Goal: Information Seeking & Learning: Learn about a topic

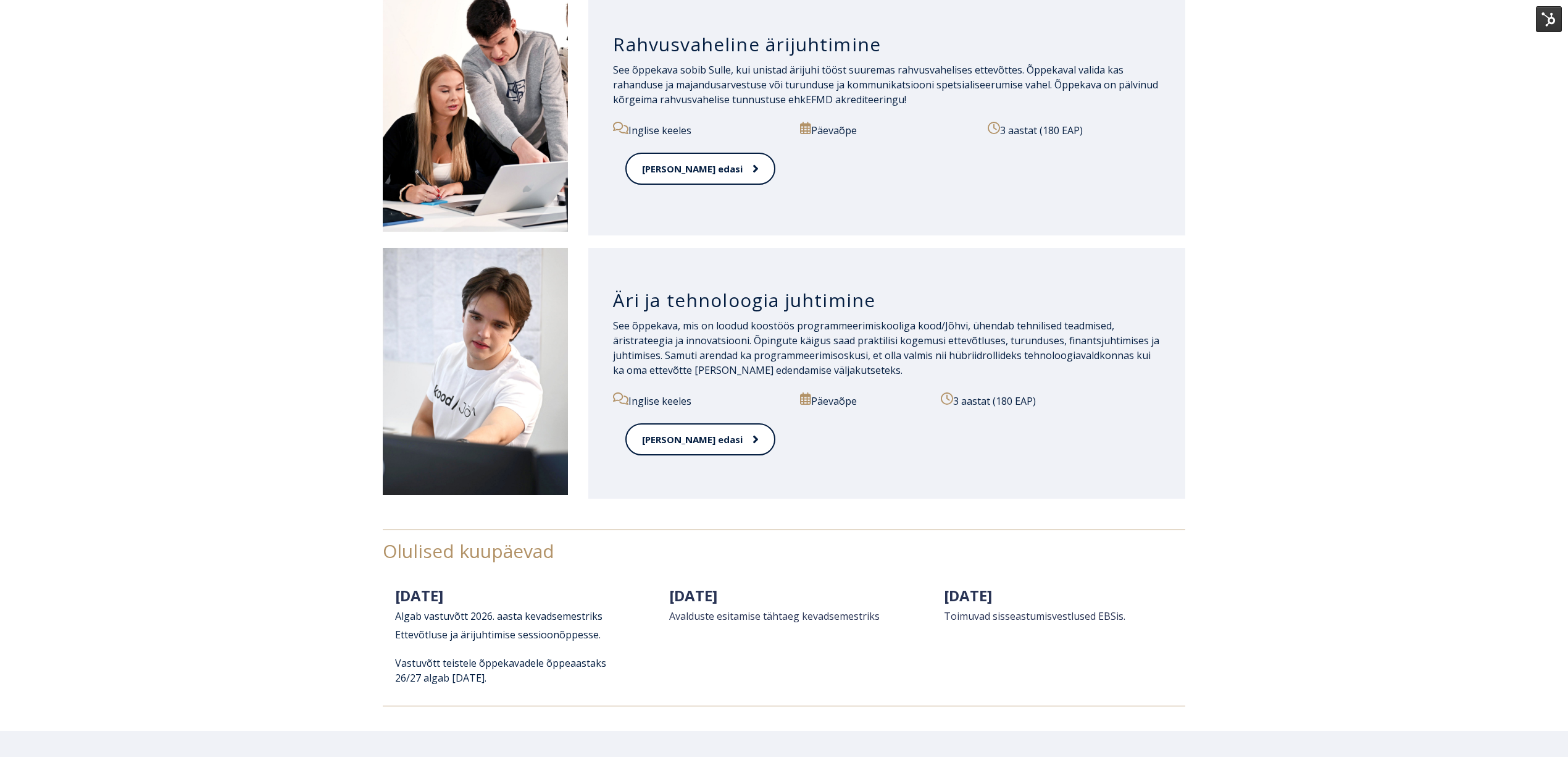
scroll to position [1235, 0]
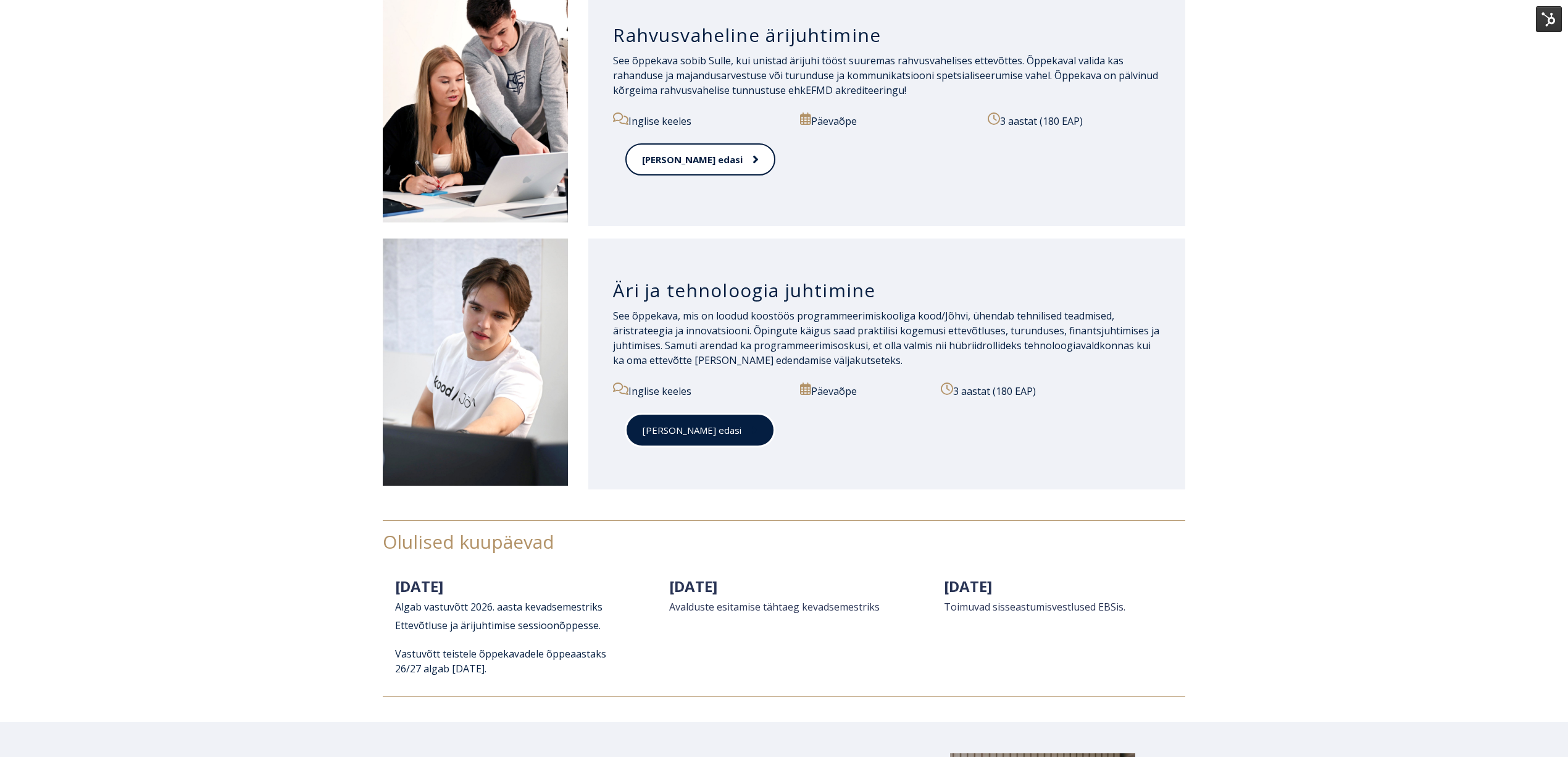
click at [666, 431] on link "Loe edasi" at bounding box center [700, 430] width 150 height 34
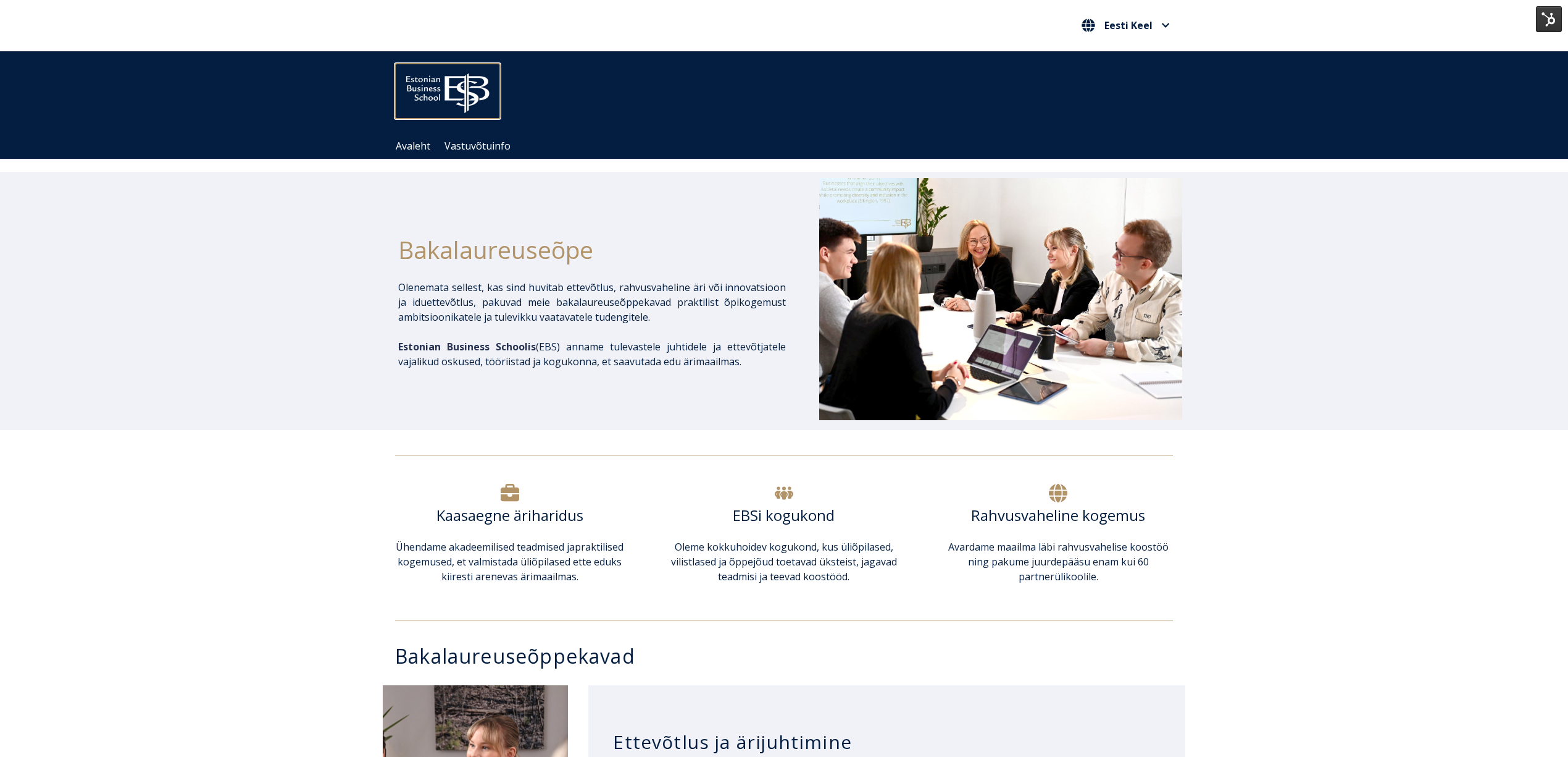
click at [443, 83] on img at bounding box center [447, 89] width 105 height 53
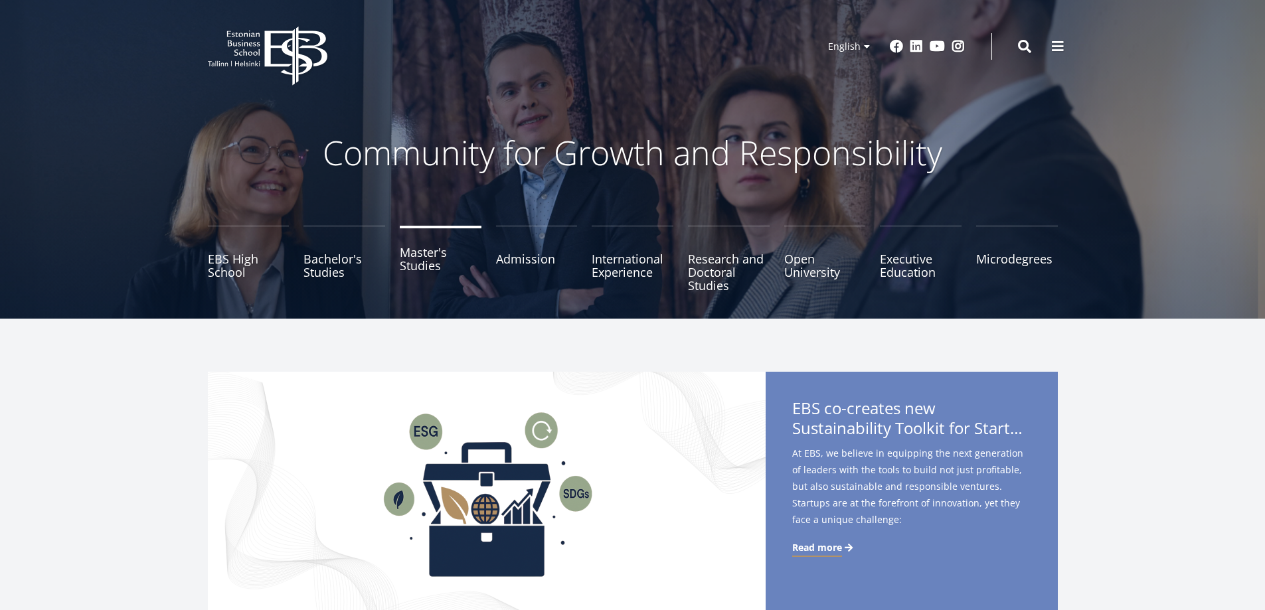
click at [433, 258] on link "Master's Studies" at bounding box center [441, 259] width 82 height 66
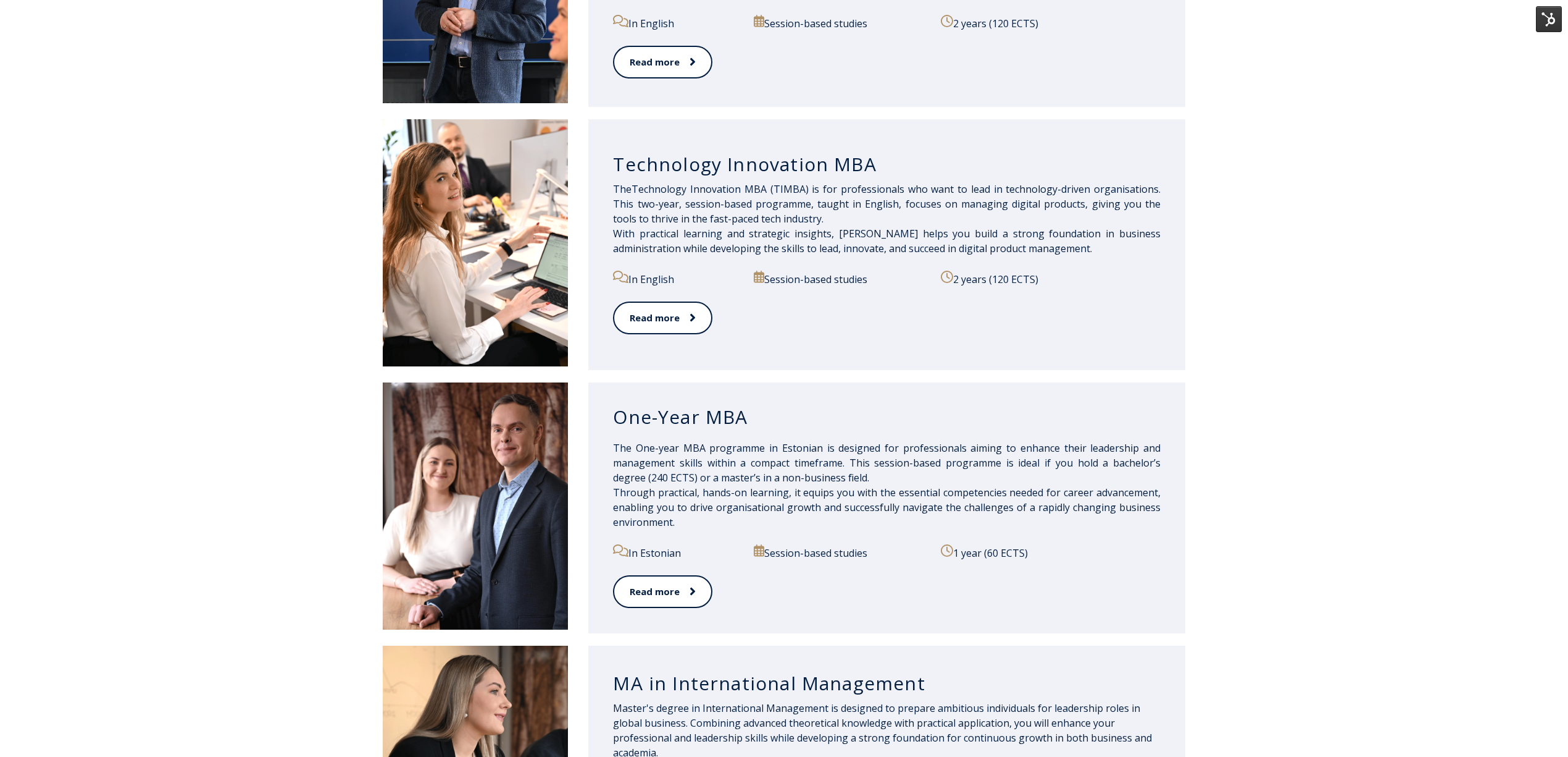
scroll to position [823, 0]
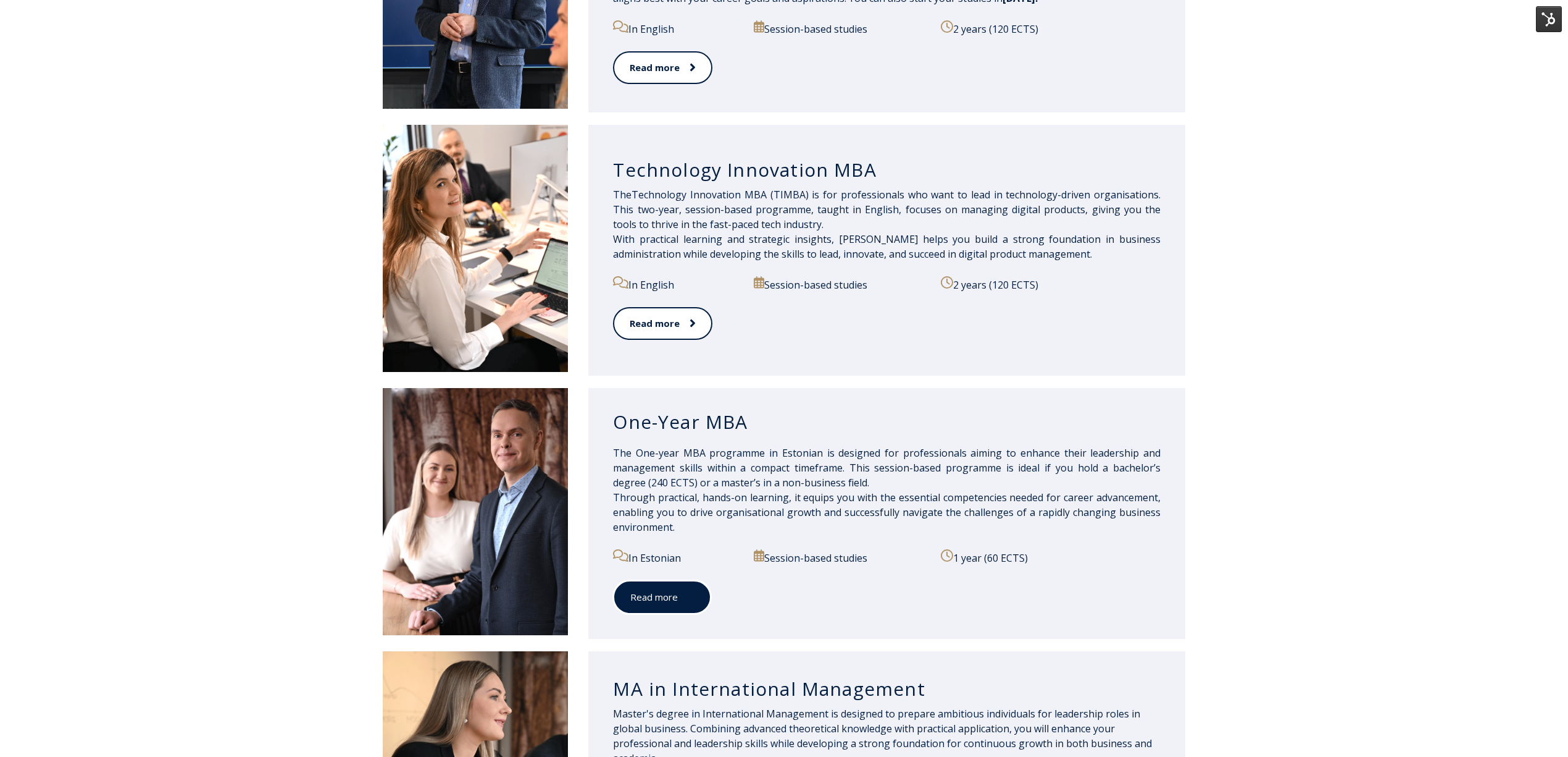
click at [673, 605] on link "Read more" at bounding box center [662, 597] width 99 height 34
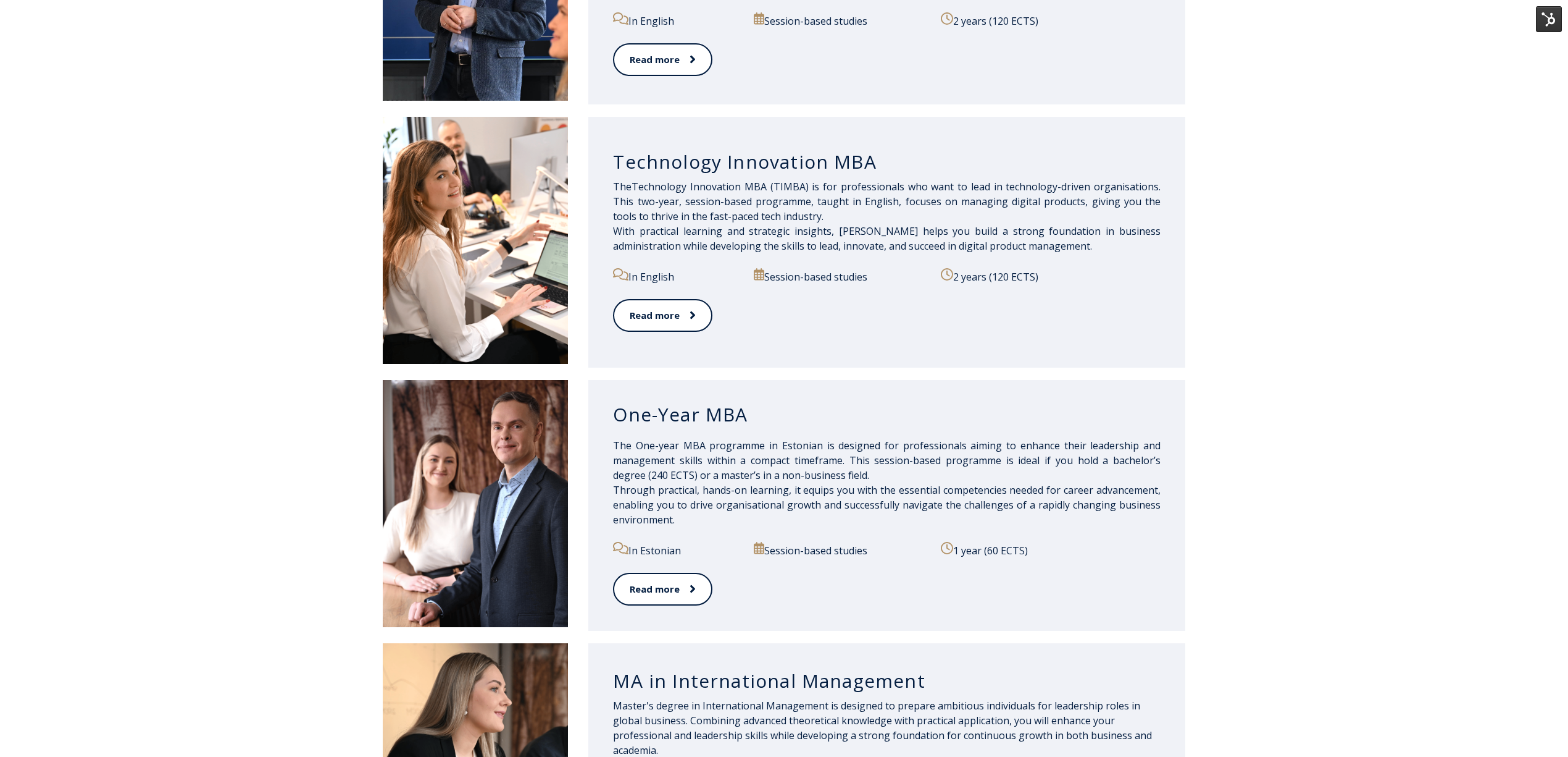
scroll to position [823, 0]
